Goal: Use online tool/utility: Utilize a website feature to perform a specific function

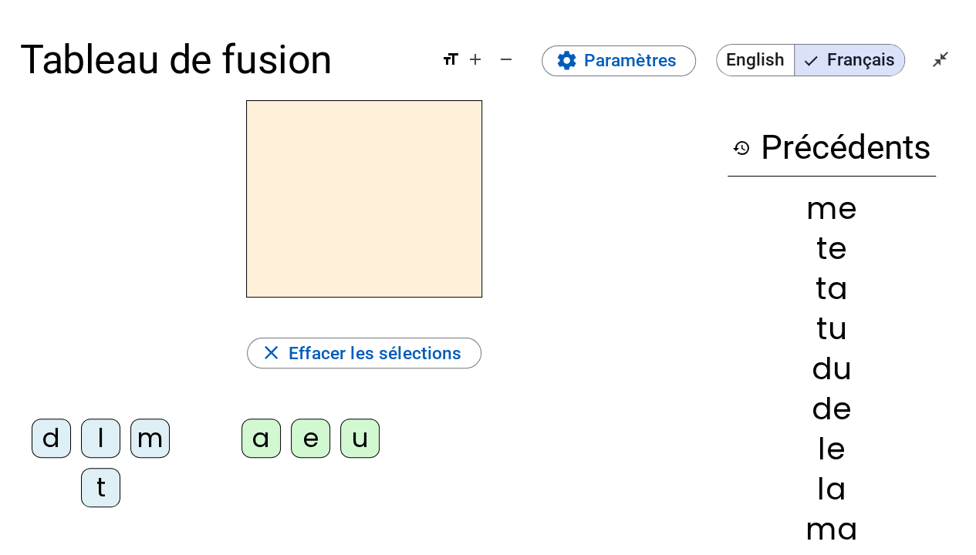
click at [164, 430] on div "m" at bounding box center [149, 438] width 39 height 39
click at [248, 436] on div "a" at bounding box center [260, 438] width 39 height 39
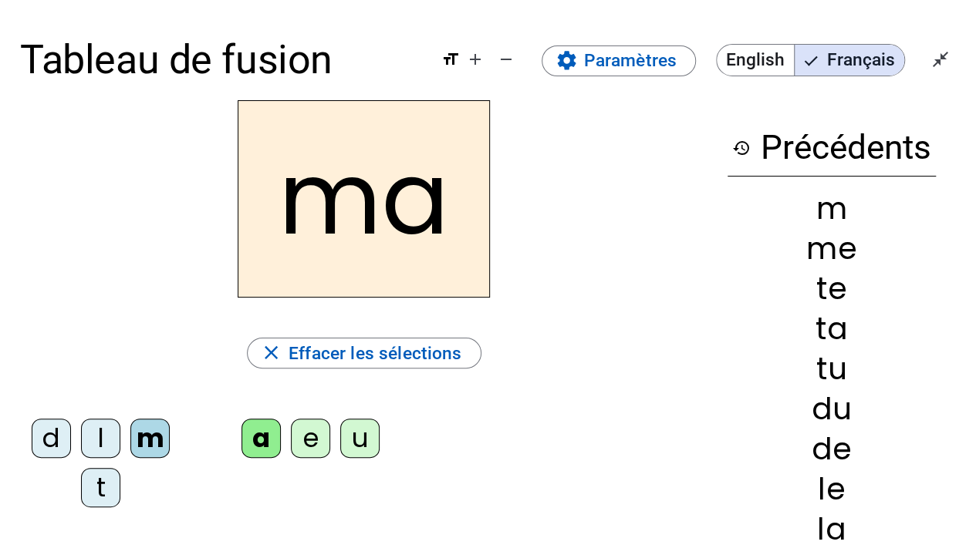
click at [104, 442] on div "l" at bounding box center [100, 438] width 39 height 39
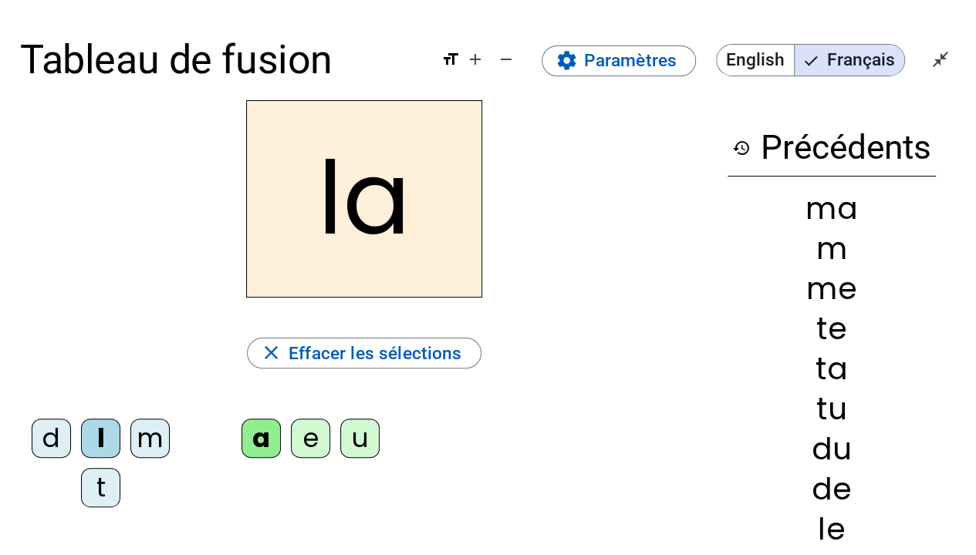
click at [319, 437] on div "e" at bounding box center [310, 438] width 39 height 39
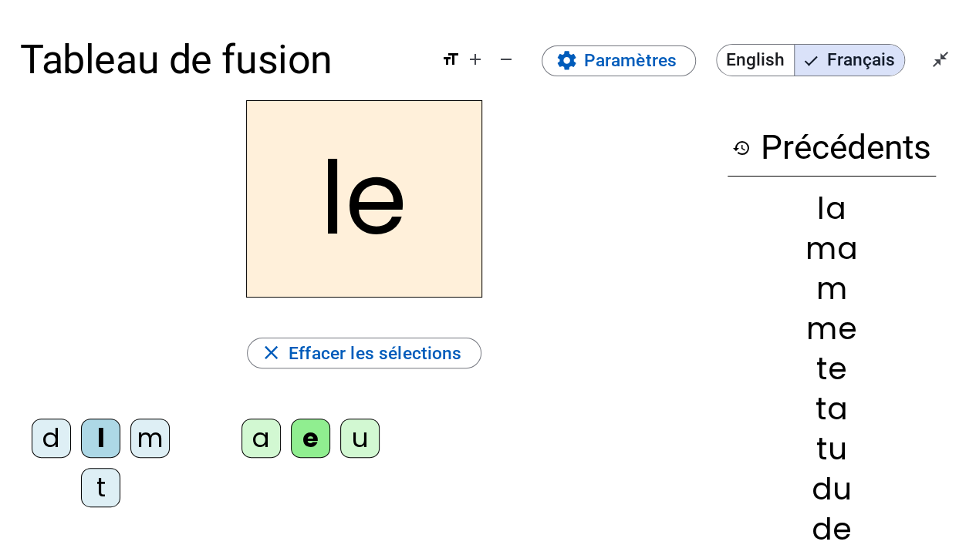
click at [40, 441] on div "d" at bounding box center [51, 438] width 39 height 39
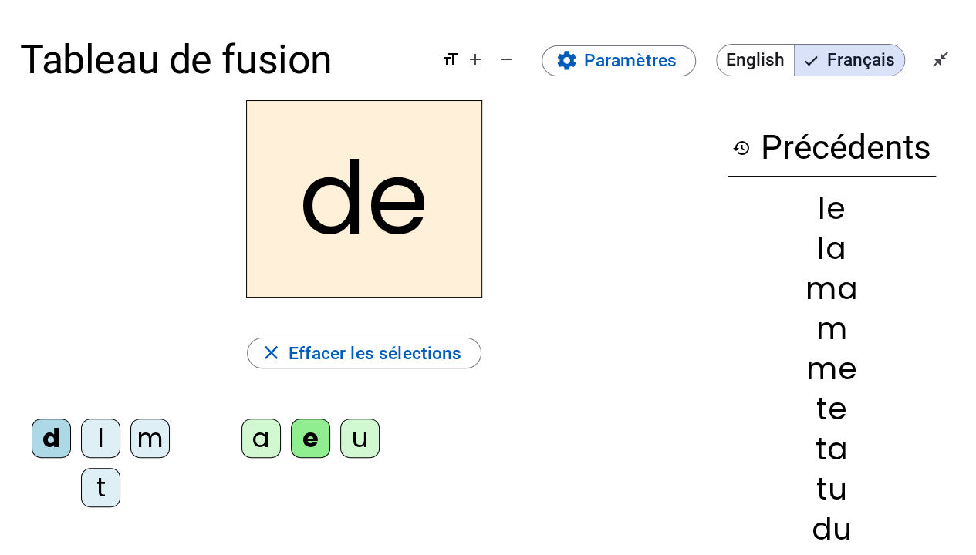
click at [349, 446] on div "u" at bounding box center [359, 438] width 39 height 39
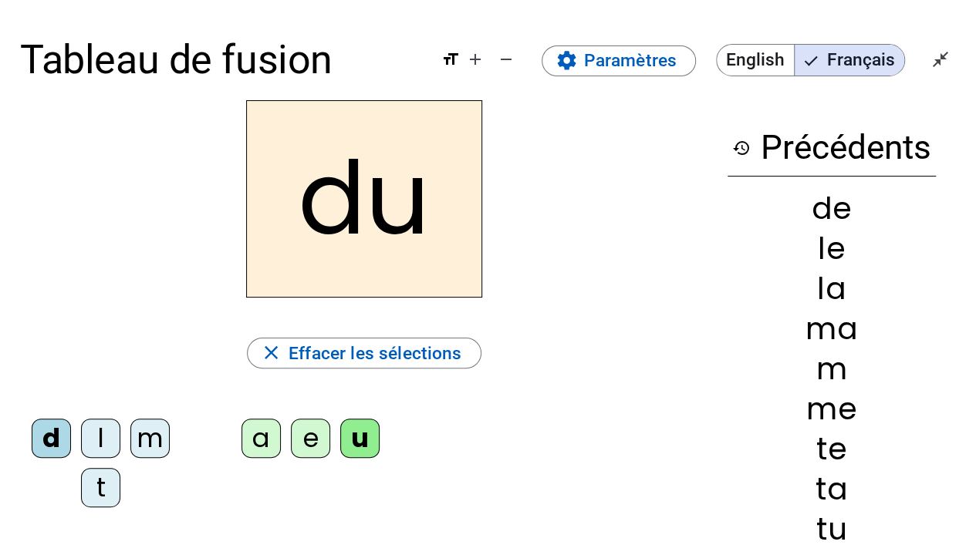
click at [105, 481] on div "t" at bounding box center [100, 487] width 39 height 39
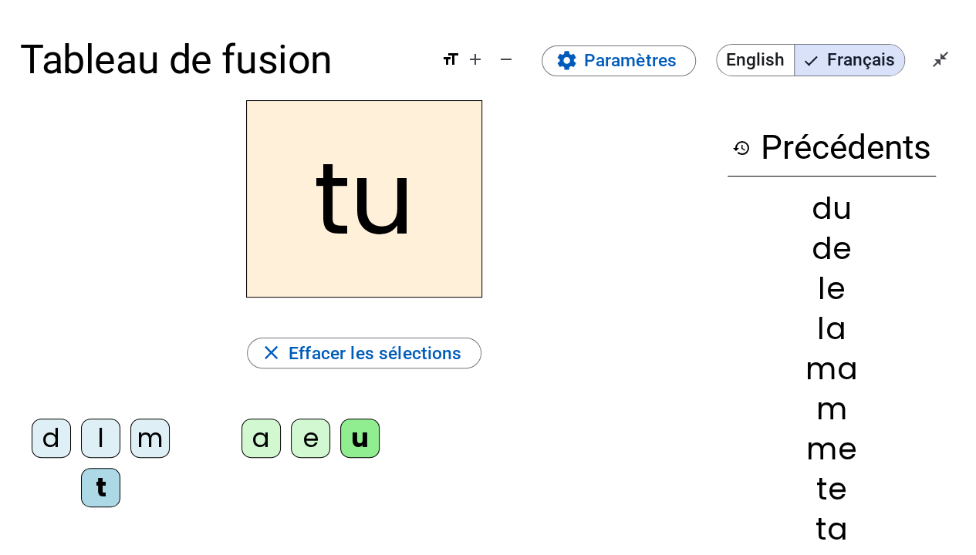
click at [262, 447] on div "a" at bounding box center [260, 438] width 39 height 39
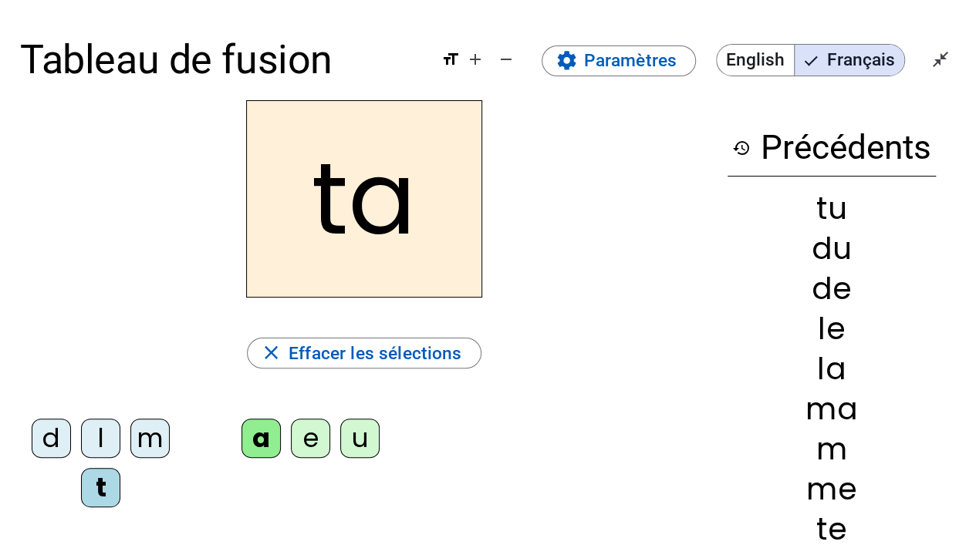
click at [318, 444] on div "e" at bounding box center [310, 438] width 39 height 39
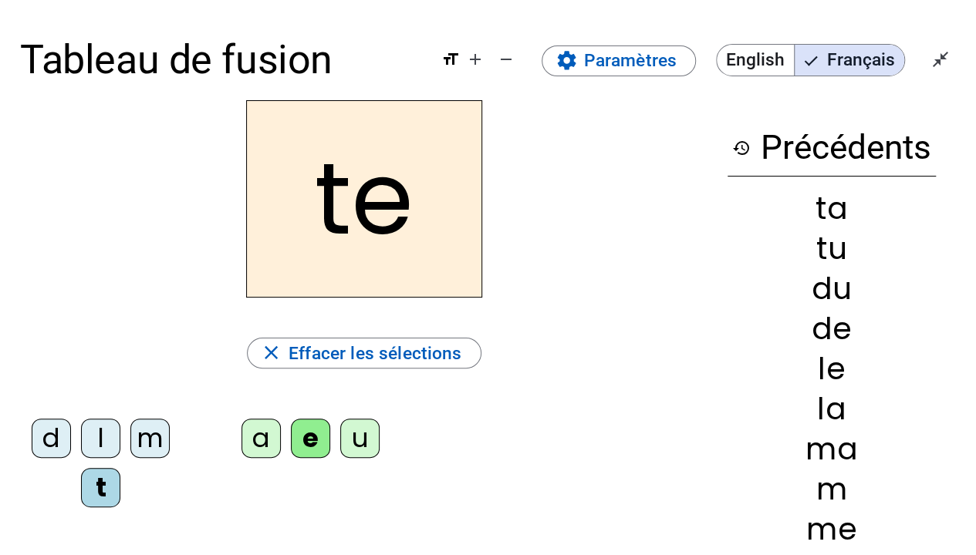
click at [139, 449] on div "m" at bounding box center [149, 438] width 39 height 39
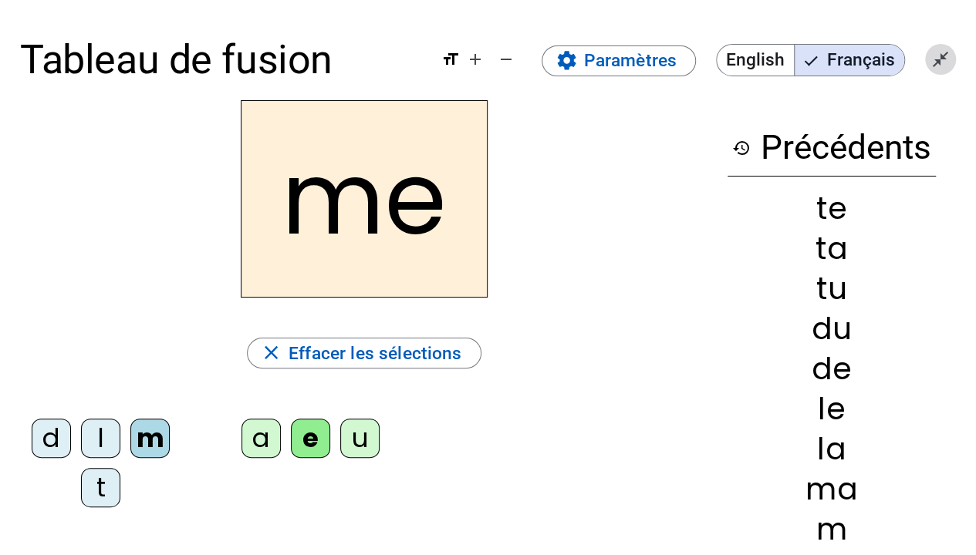
click at [934, 60] on mat-icon "close_fullscreen" at bounding box center [940, 59] width 19 height 19
